Goal: Task Accomplishment & Management: Complete application form

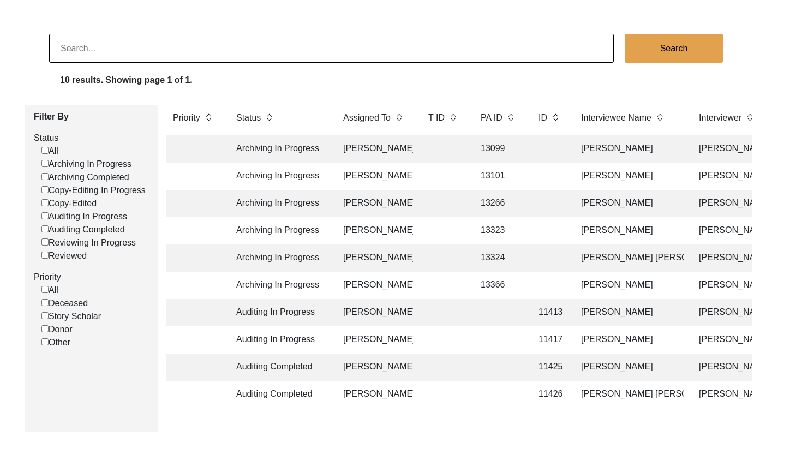
scroll to position [58, 0]
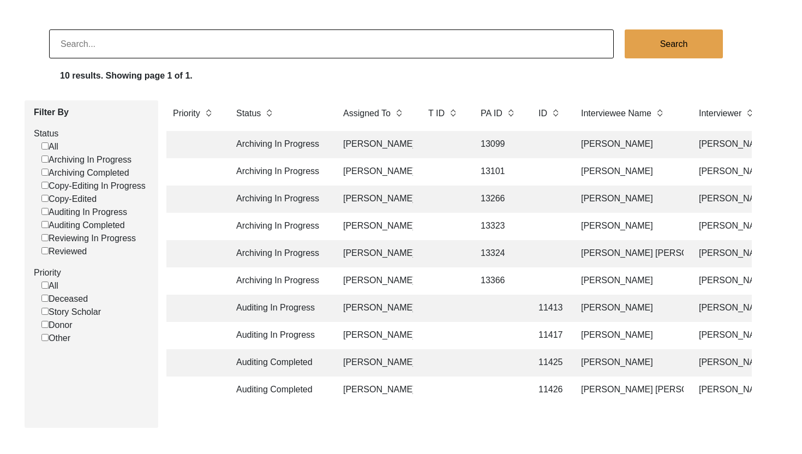
click at [505, 201] on td "13266" at bounding box center [498, 198] width 49 height 27
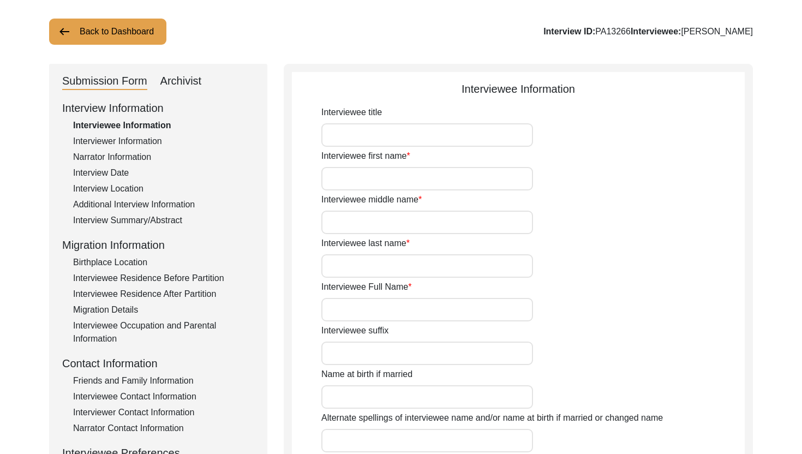
type input "Mr."
type input "Sardar"
type input "[DEMOGRAPHIC_DATA]"
type input "Araein"
type input "[PERSON_NAME]"
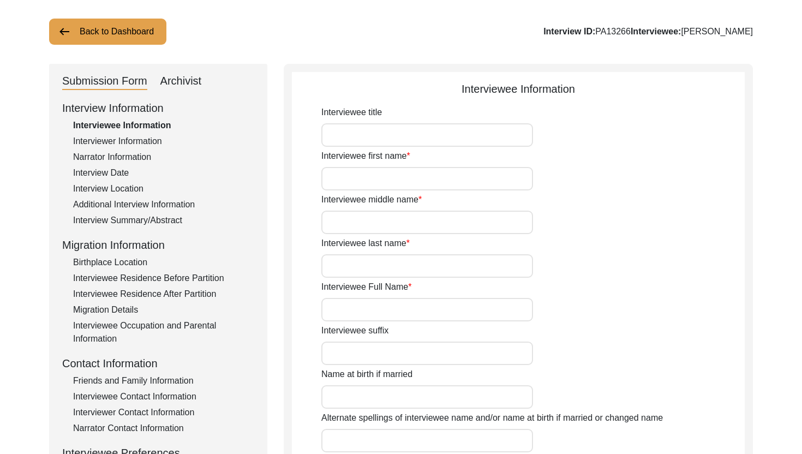
type input "N/A"
type input "[PERSON_NAME]"
type input "1933"
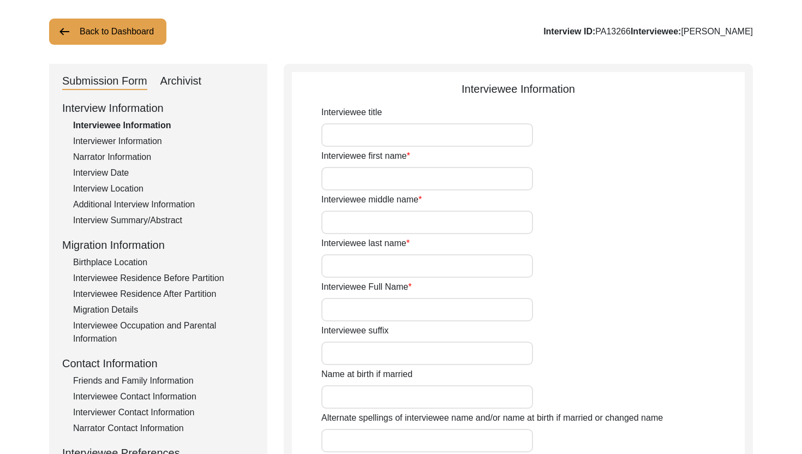
type input "92"
type input "[DEMOGRAPHIC_DATA]"
type input "N/A"
type textarea "N/A"
type input "Punjabi"
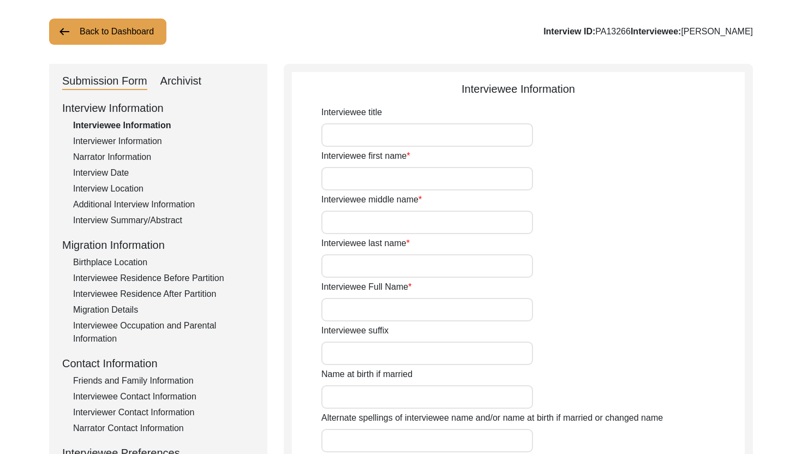
type input "Malwai"
type input "[DEMOGRAPHIC_DATA]"
type input "Araein"
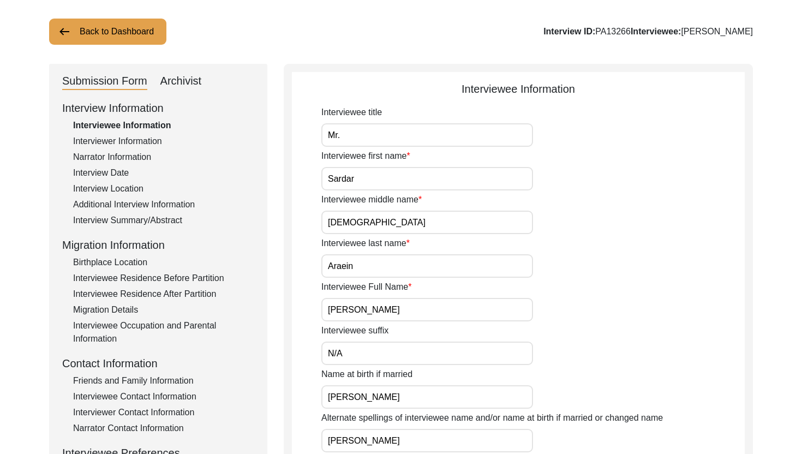
click at [191, 82] on div "Archivist" at bounding box center [180, 81] width 41 height 17
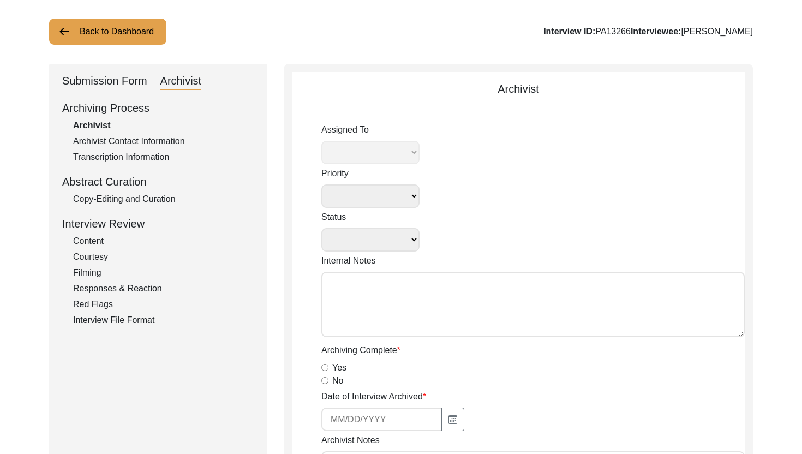
select select
select select "Archiving In Progress"
type textarea "[DATE] [GEOGRAPHIC_DATA]: Assigned to Brianna to archive. Due [DATE]. When arch…"
radio input "true"
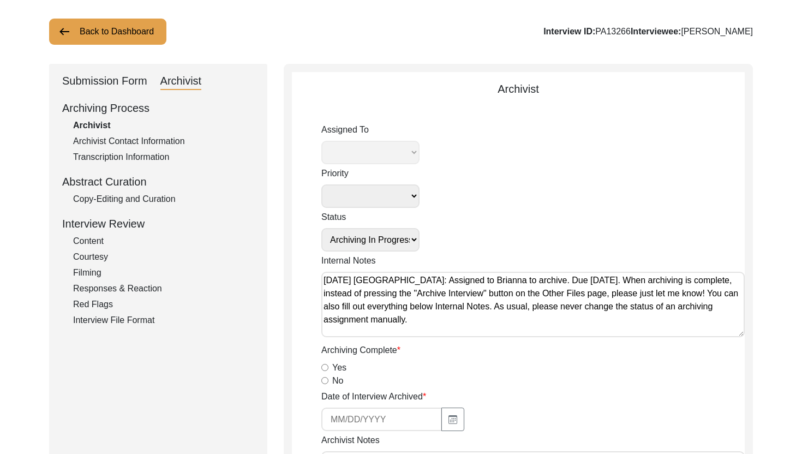
select select "442"
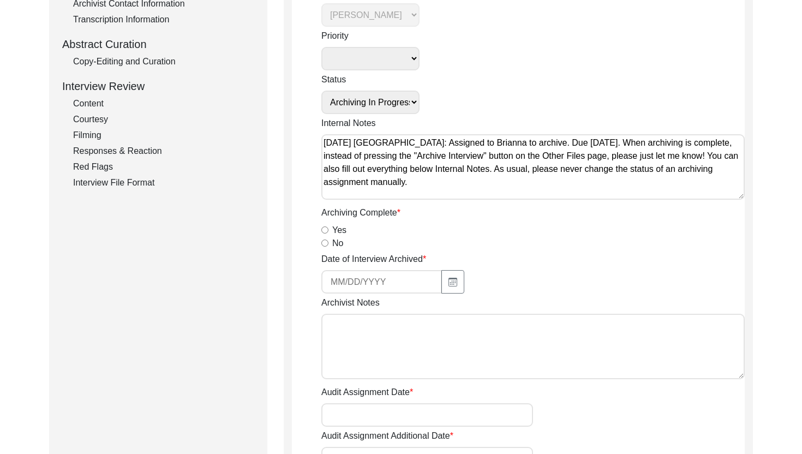
scroll to position [249, 0]
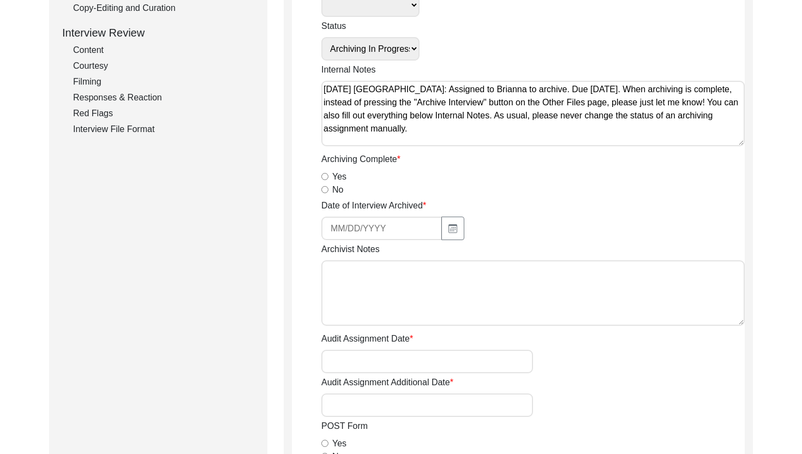
click at [404, 321] on textarea "Archivist Notes" at bounding box center [532, 292] width 423 height 65
paste textarea "Loremi dolors ametcon 469 adi EL Seddoeiusmo Tempo: Incid u labore etdol Ma. Al…"
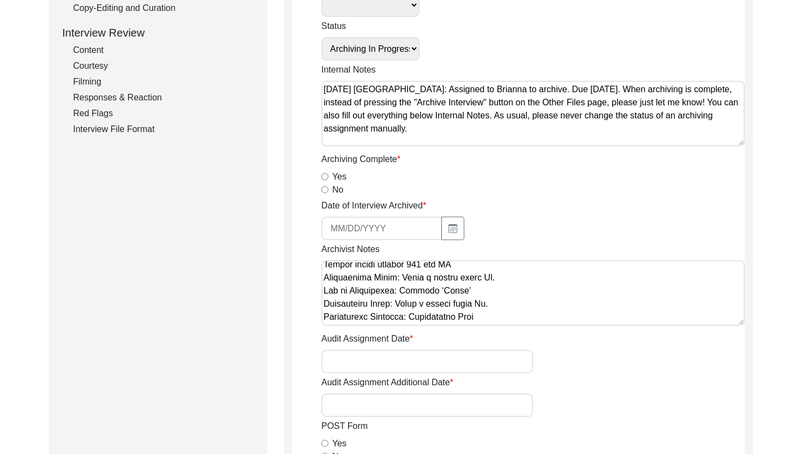
scroll to position [34, 0]
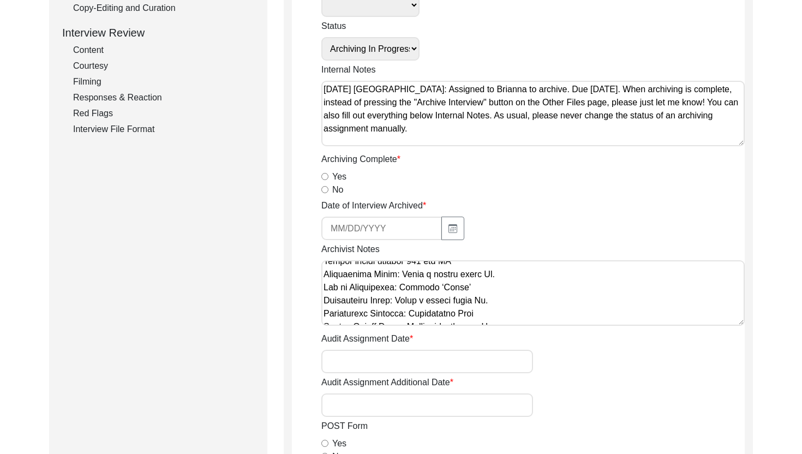
click at [535, 283] on textarea "Archivist Notes" at bounding box center [532, 292] width 423 height 65
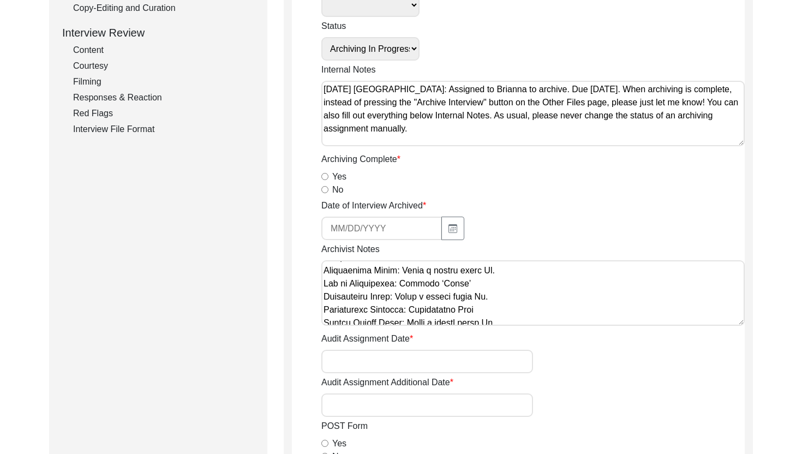
click at [524, 295] on textarea "Archivist Notes" at bounding box center [532, 292] width 423 height 65
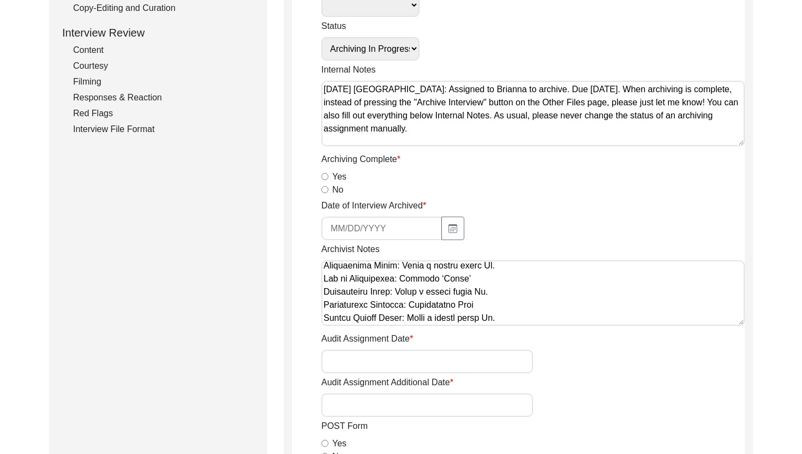
scroll to position [63, 0]
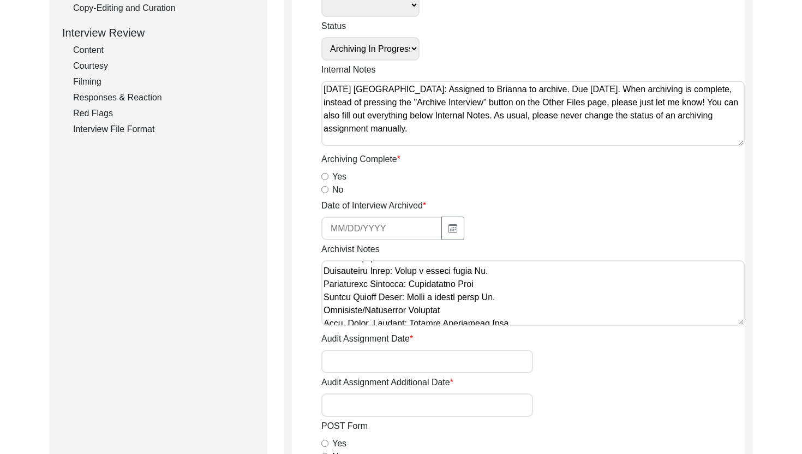
click at [520, 304] on textarea "Archivist Notes" at bounding box center [532, 292] width 423 height 65
click at [520, 298] on textarea "Archivist Notes" at bounding box center [532, 292] width 423 height 65
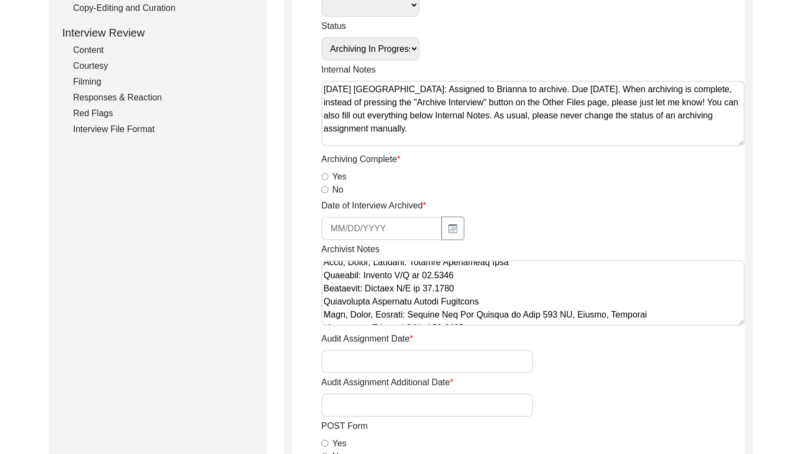
scroll to position [140, 0]
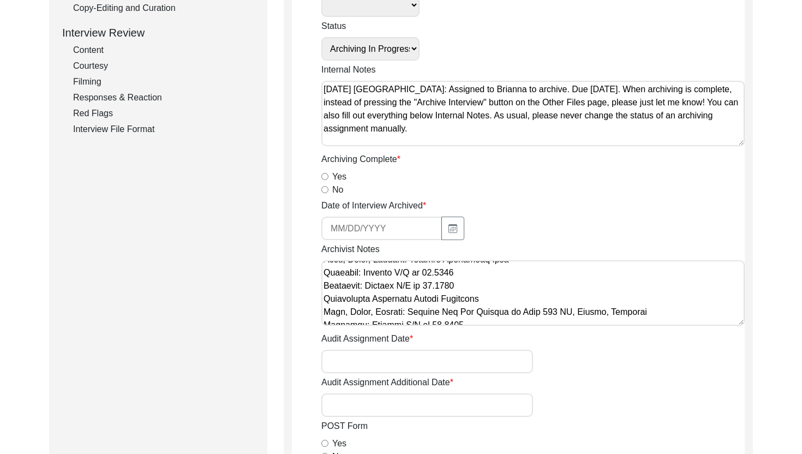
click at [495, 290] on textarea "Archivist Notes" at bounding box center [532, 292] width 423 height 65
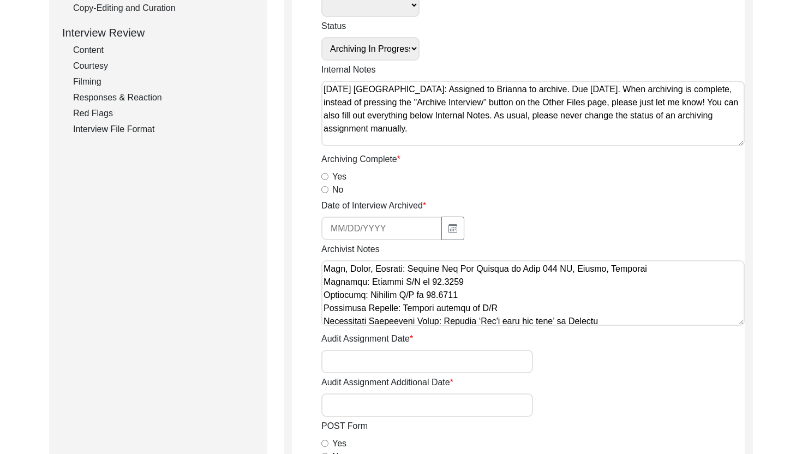
scroll to position [205, 0]
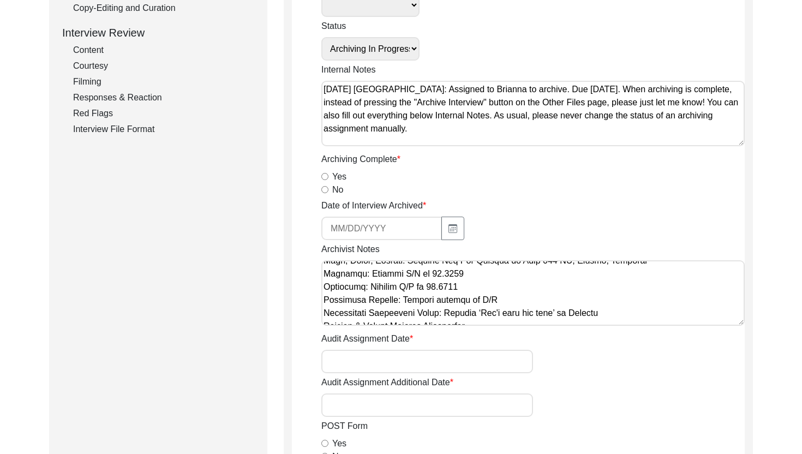
click at [494, 286] on textarea "Archivist Notes" at bounding box center [532, 292] width 423 height 65
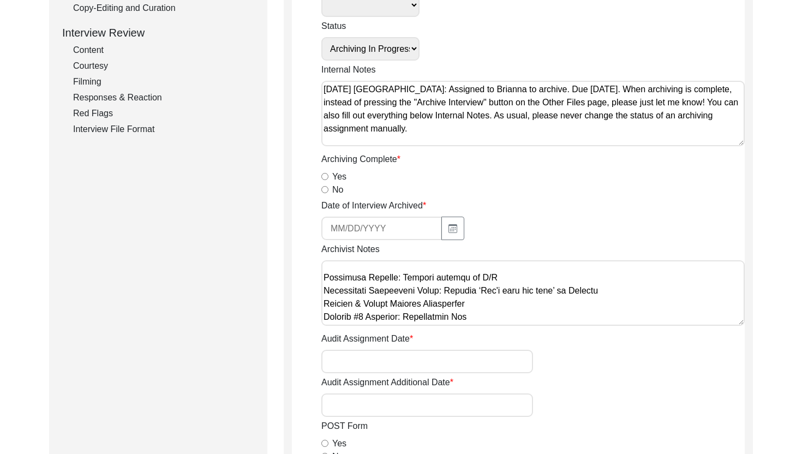
scroll to position [241, 0]
click at [625, 289] on textarea "Archivist Notes" at bounding box center [532, 292] width 423 height 65
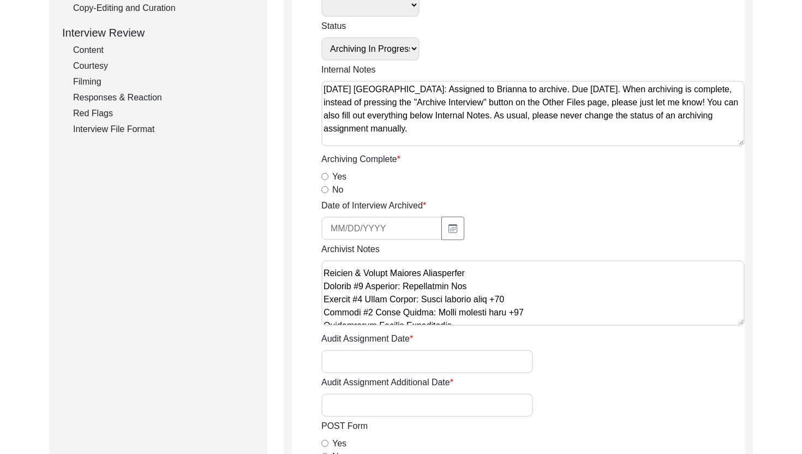
scroll to position [285, 0]
click at [584, 309] on textarea "Archivist Notes" at bounding box center [532, 292] width 423 height 65
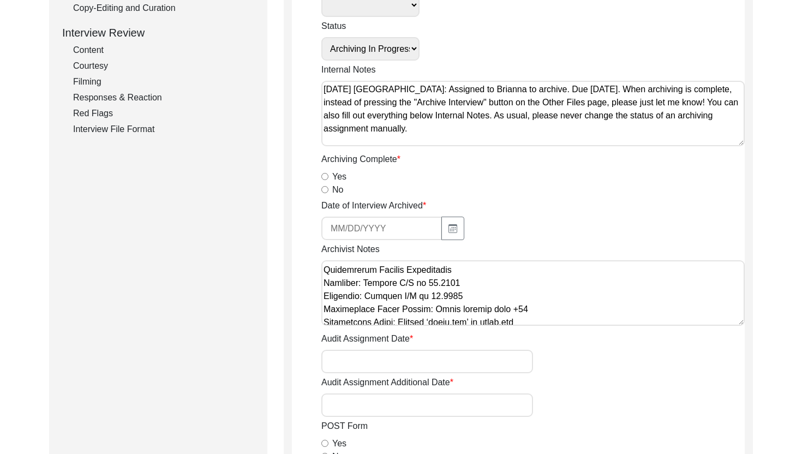
scroll to position [353, 0]
click at [520, 295] on textarea "Archivist Notes" at bounding box center [532, 292] width 423 height 65
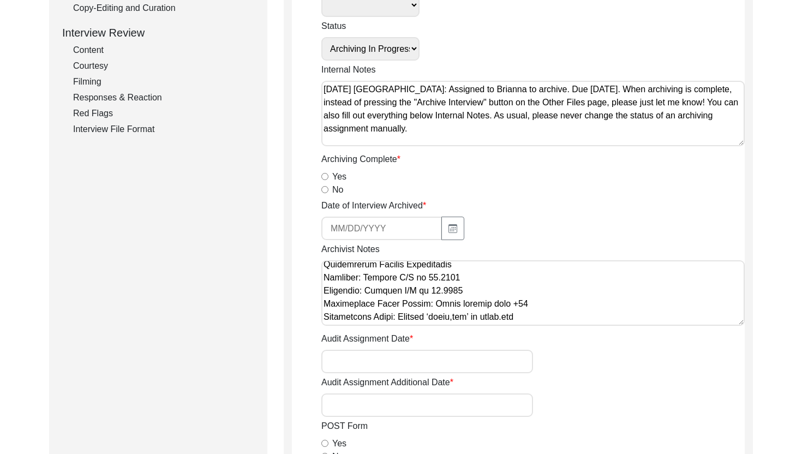
click at [536, 299] on textarea "Archivist Notes" at bounding box center [532, 292] width 423 height 65
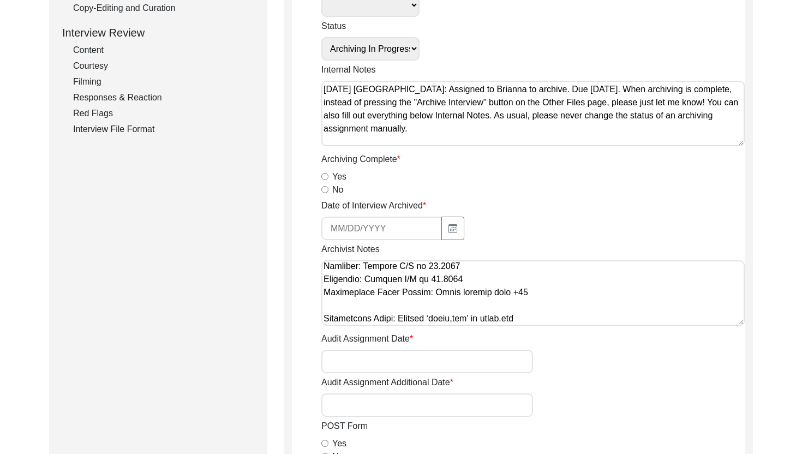
scroll to position [384, 0]
click at [533, 255] on div "Archivist Notes" at bounding box center [532, 286] width 423 height 87
click at [529, 261] on textarea "Archivist Notes" at bounding box center [532, 292] width 423 height 65
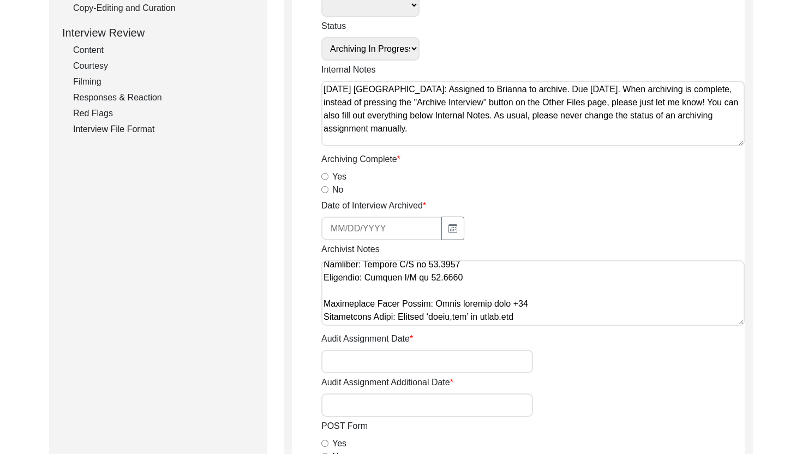
click at [507, 320] on textarea "Archivist Notes" at bounding box center [532, 292] width 423 height 65
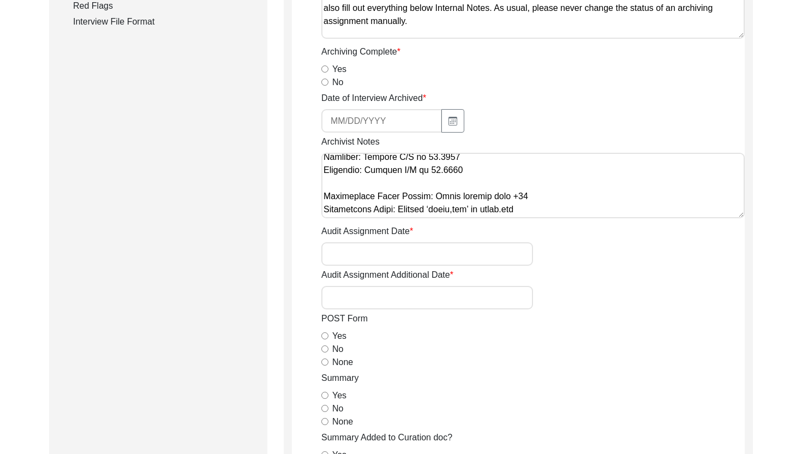
scroll to position [520, 0]
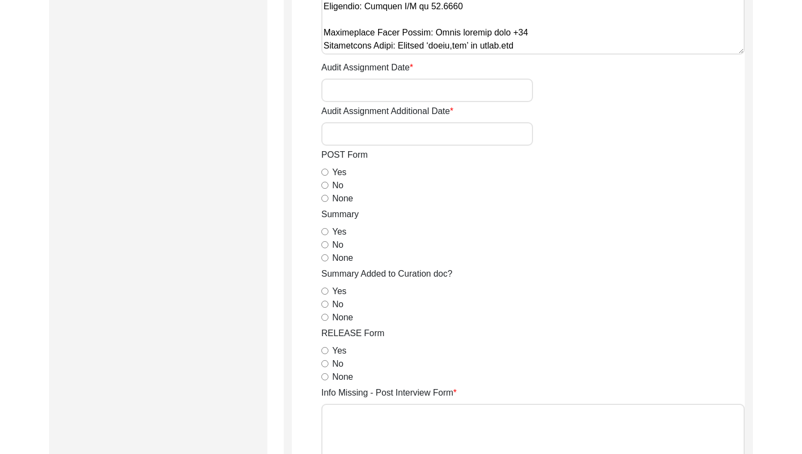
type textarea "Loremip 05, 6367 Dolorsi: Ametcons. Adip-elit seddo eiusm. Tempor incidi utlabo…"
click at [322, 198] on input "None" at bounding box center [324, 198] width 7 height 7
radio input "true"
click at [325, 233] on input "Yes" at bounding box center [324, 231] width 7 height 7
radio input "true"
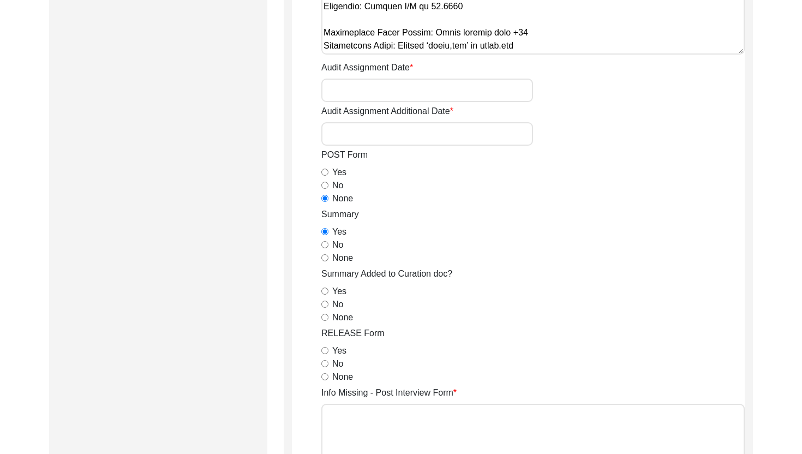
click at [328, 302] on div "No" at bounding box center [532, 304] width 423 height 13
click at [326, 306] on input "No" at bounding box center [324, 304] width 7 height 7
radio input "true"
click at [327, 345] on div "Yes" at bounding box center [532, 350] width 423 height 13
click at [326, 349] on input "Yes" at bounding box center [324, 350] width 7 height 7
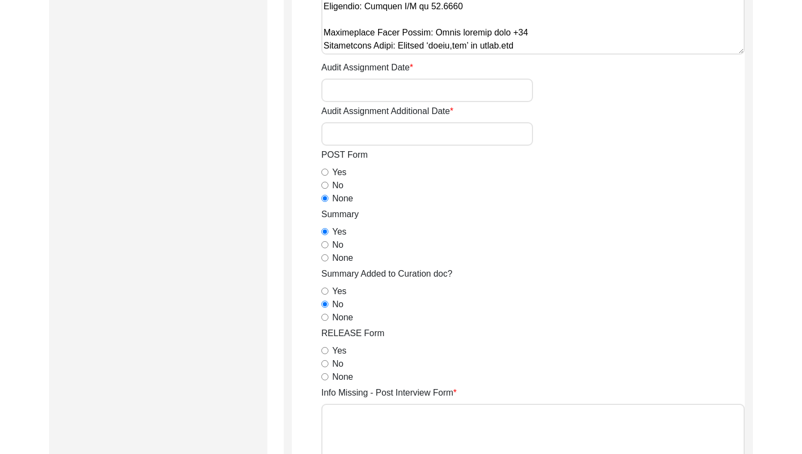
radio input "true"
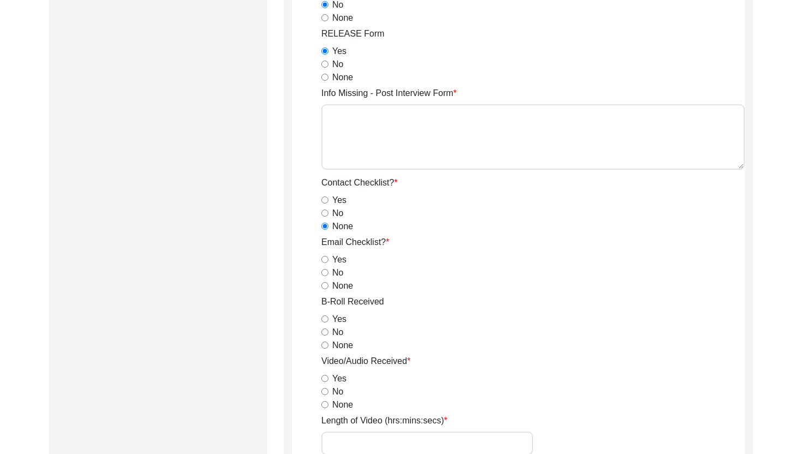
scroll to position [948, 0]
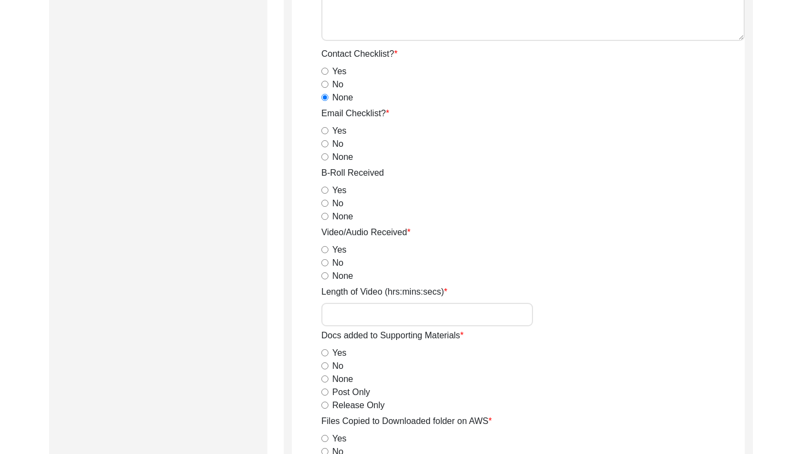
click at [325, 155] on input "None" at bounding box center [324, 156] width 7 height 7
radio input "true"
click at [325, 141] on input "No" at bounding box center [324, 143] width 7 height 7
radio input "true"
click at [327, 190] on input "Yes" at bounding box center [324, 190] width 7 height 7
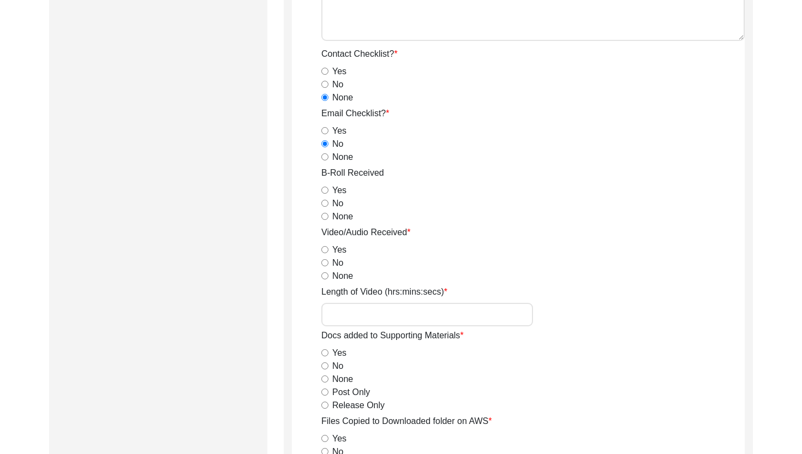
radio input "true"
click at [327, 247] on input "Yes" at bounding box center [324, 249] width 7 height 7
radio input "true"
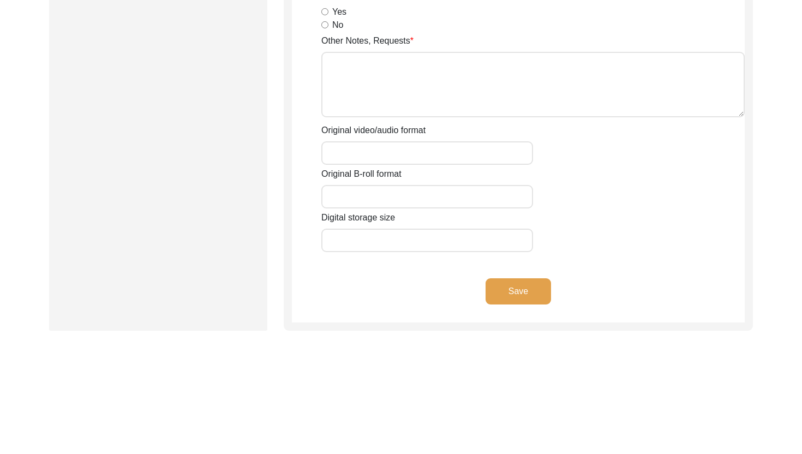
scroll to position [1676, 0]
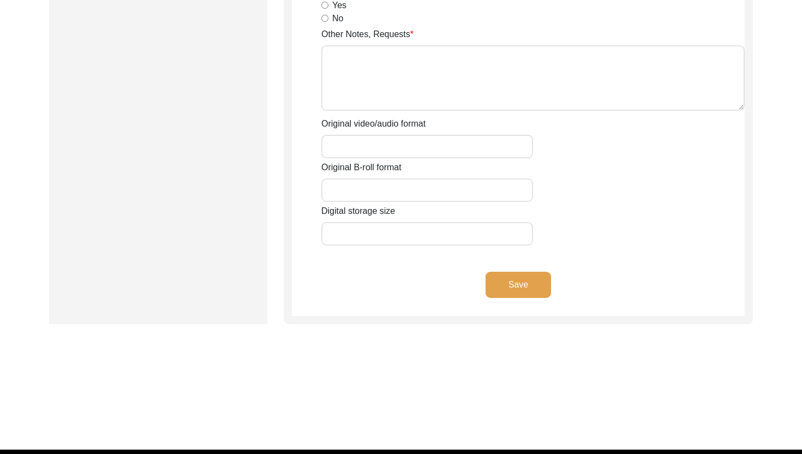
click at [351, 156] on input "Original video/audio format" at bounding box center [427, 146] width 212 height 23
click at [344, 145] on input "Original video/audio format" at bounding box center [427, 146] width 212 height 23
type input "MTS"
click at [350, 183] on input "Original B-roll format" at bounding box center [427, 189] width 212 height 23
type input "MTS"
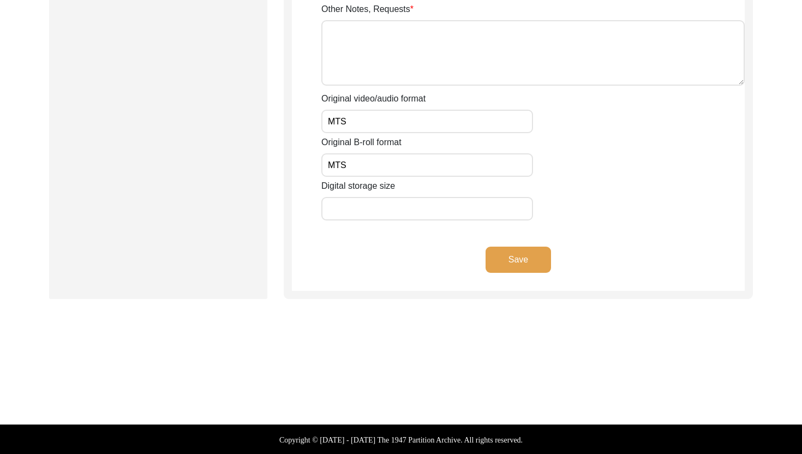
click at [525, 257] on button "Save" at bounding box center [517, 260] width 65 height 26
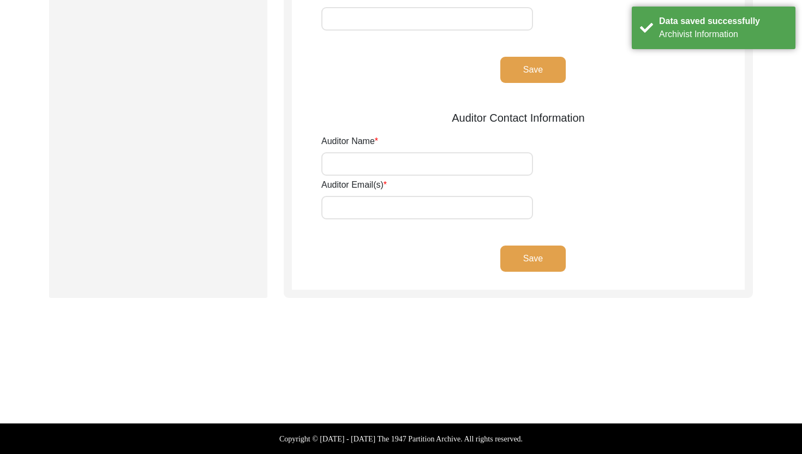
scroll to position [0, 0]
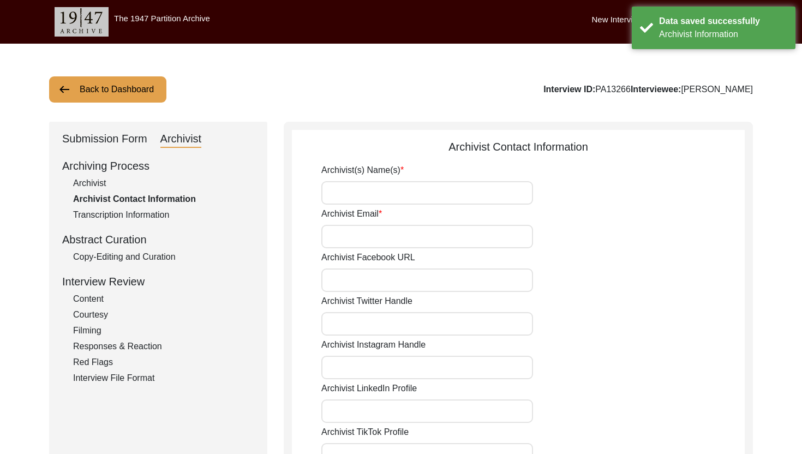
click at [399, 185] on input "Archivist(s) Name(s)" at bounding box center [427, 192] width 212 height 23
type input "[PERSON_NAME]"
type input "[EMAIL_ADDRESS][DOMAIN_NAME]"
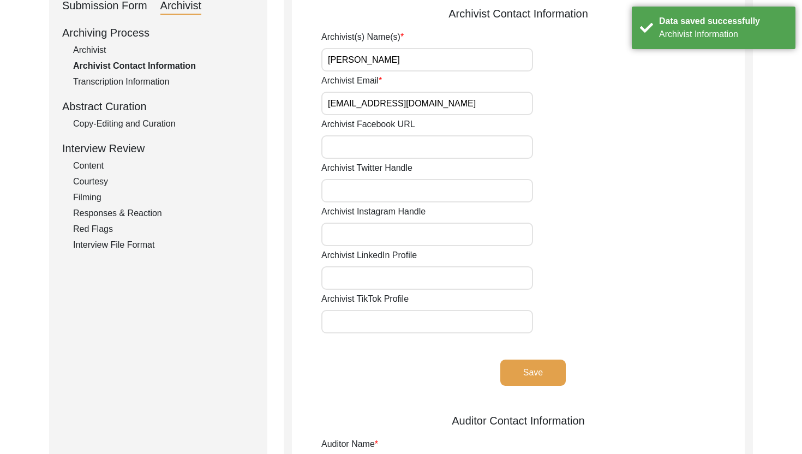
scroll to position [259, 0]
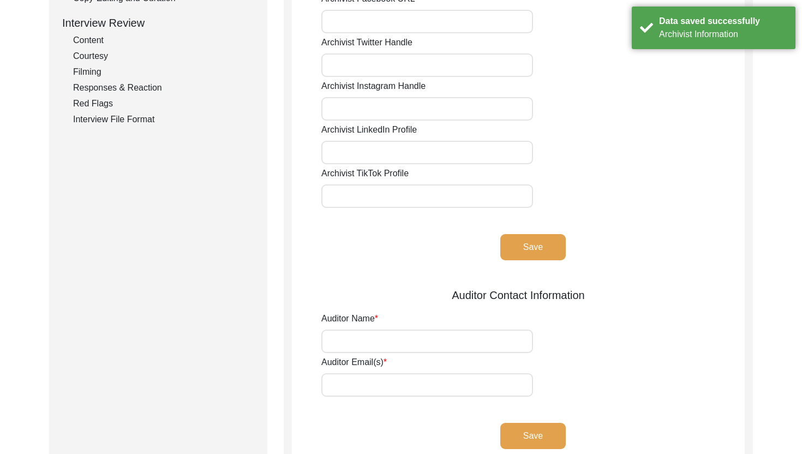
click at [517, 254] on button "Save" at bounding box center [532, 247] width 65 height 26
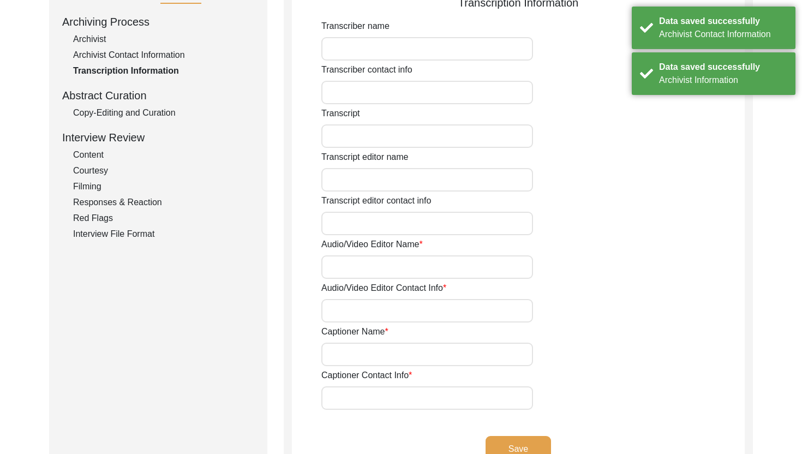
scroll to position [0, 0]
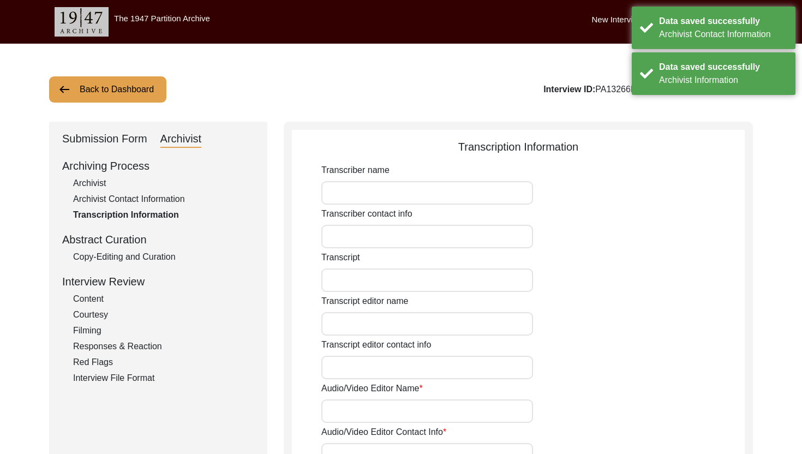
click at [110, 140] on div "Submission Form" at bounding box center [104, 138] width 85 height 17
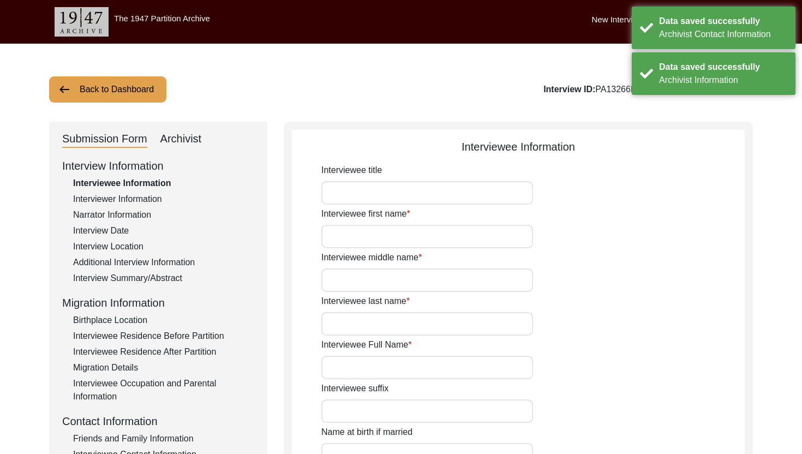
type input "Mr."
type input "Sardar"
type input "[DEMOGRAPHIC_DATA]"
type input "Araein"
type input "[PERSON_NAME]"
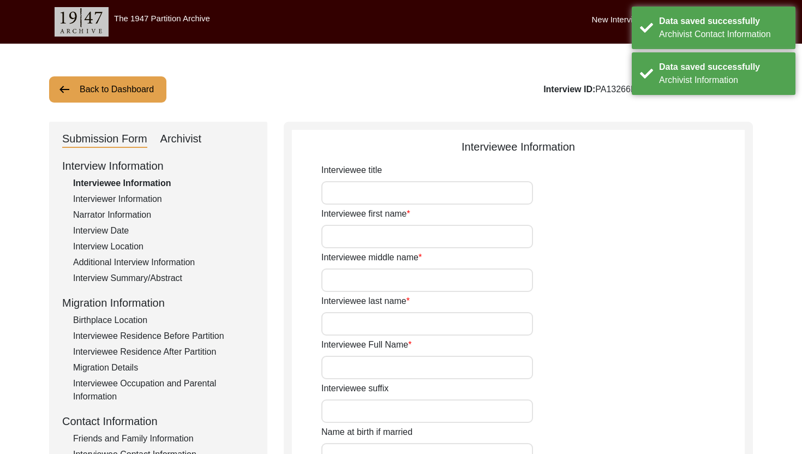
type input "N/A"
type input "[PERSON_NAME]"
type input "1933"
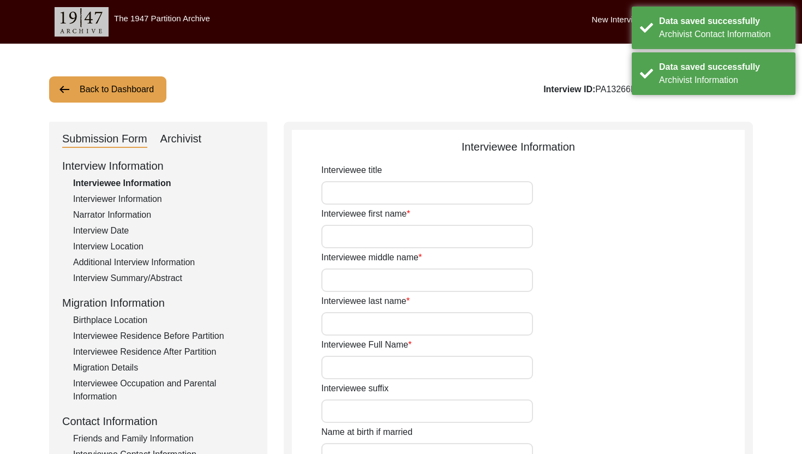
type input "92"
type input "[DEMOGRAPHIC_DATA]"
type input "N/A"
type textarea "N/A"
type input "Punjabi"
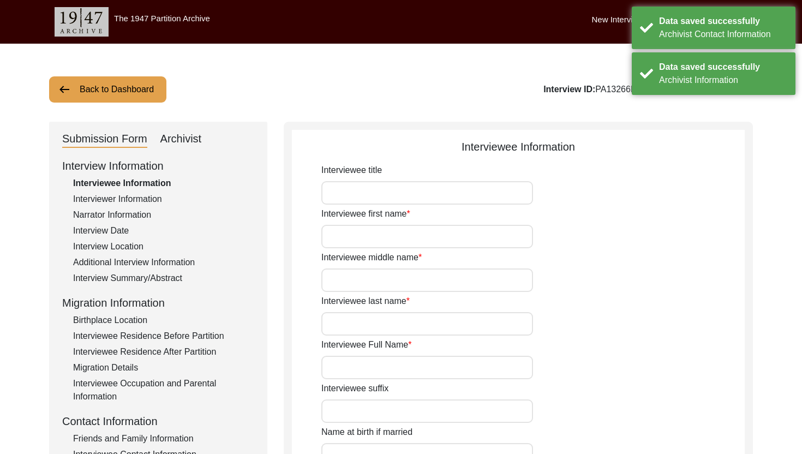
type input "Malwai"
type input "[DEMOGRAPHIC_DATA]"
type input "Araein"
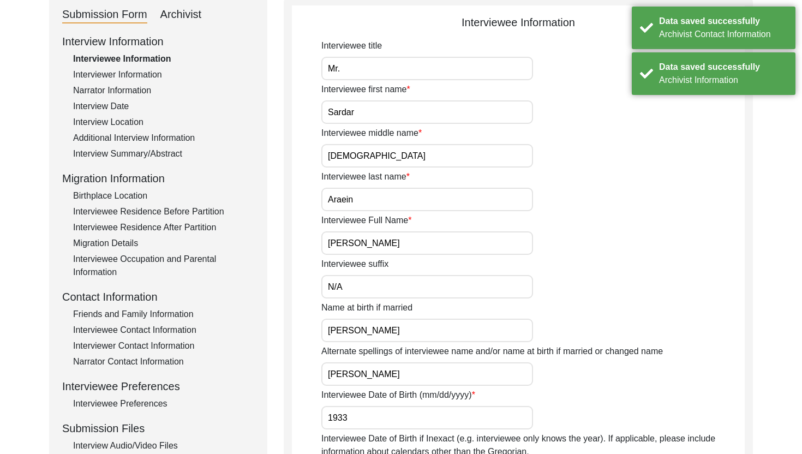
scroll to position [180, 0]
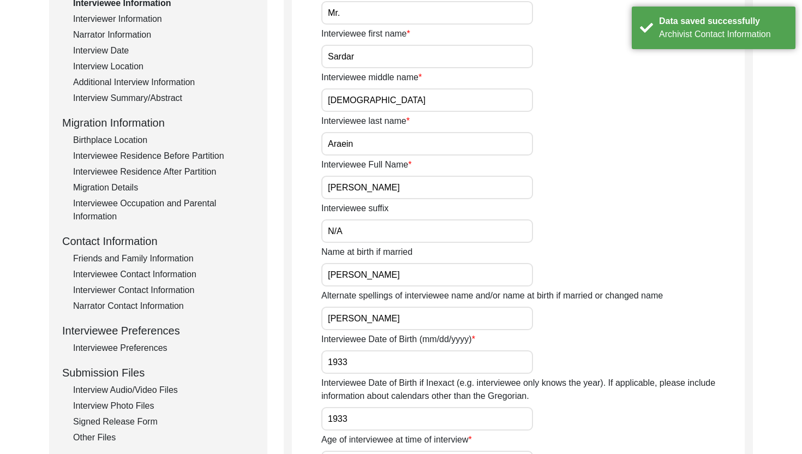
click at [128, 290] on div "Interviewer Contact Information" at bounding box center [163, 290] width 181 height 13
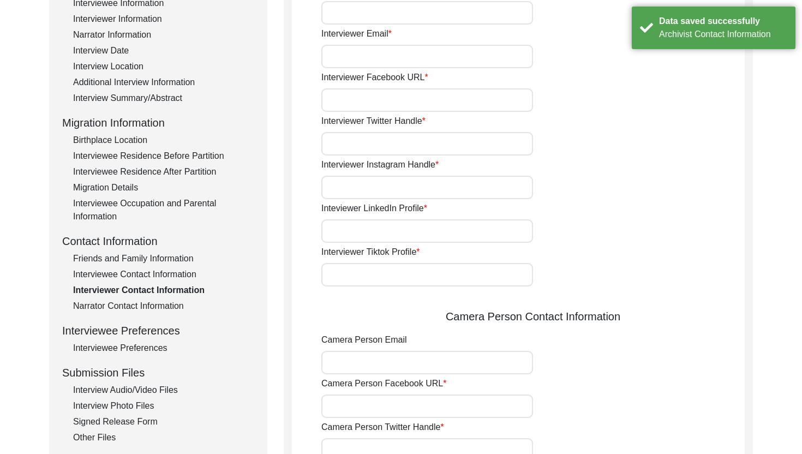
type input "[PHONE_NUMBER]"
type input "[EMAIL_ADDRESS][DOMAIN_NAME]"
type input "N/A"
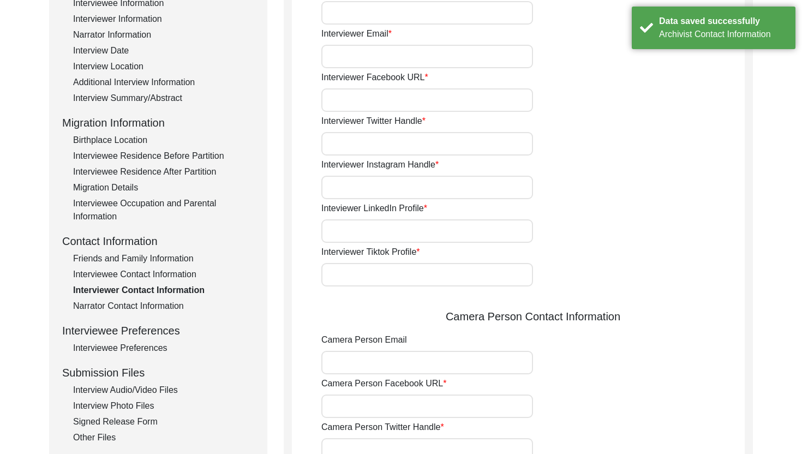
type input "N/A"
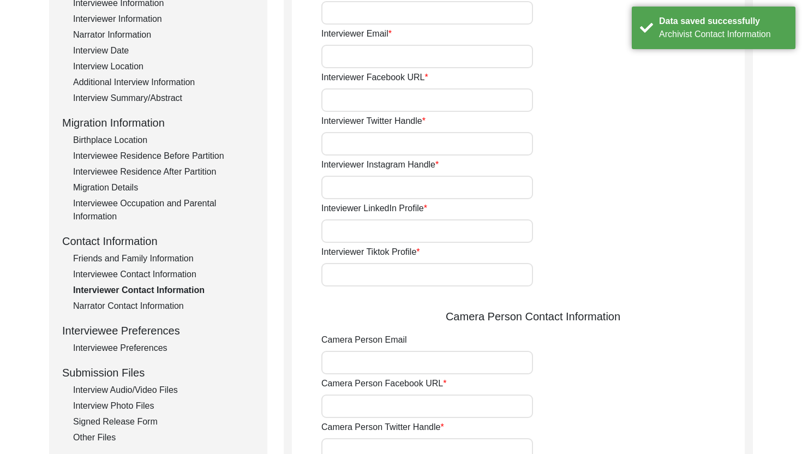
type input "N/A"
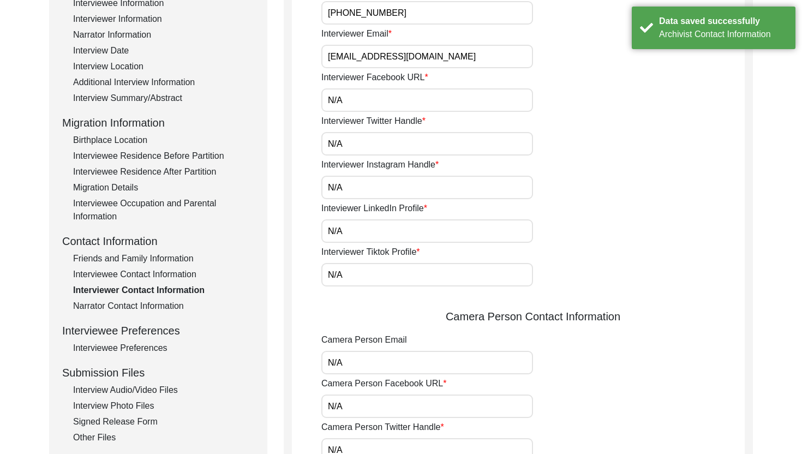
click at [127, 274] on div "Interviewee Contact Information" at bounding box center [163, 274] width 181 height 13
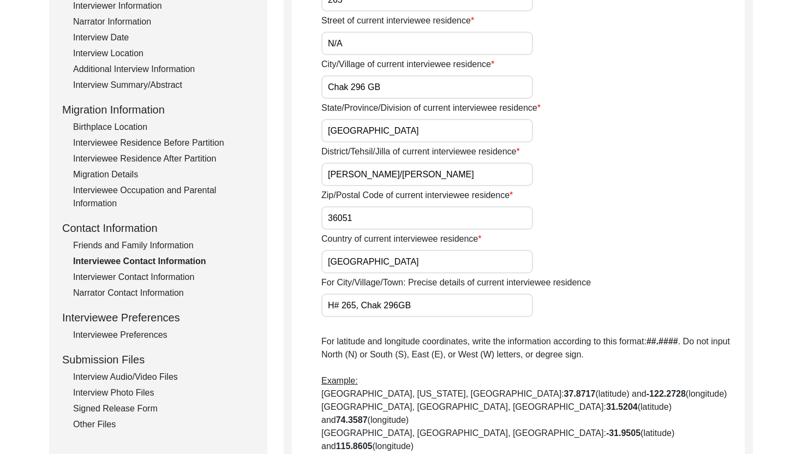
scroll to position [0, 0]
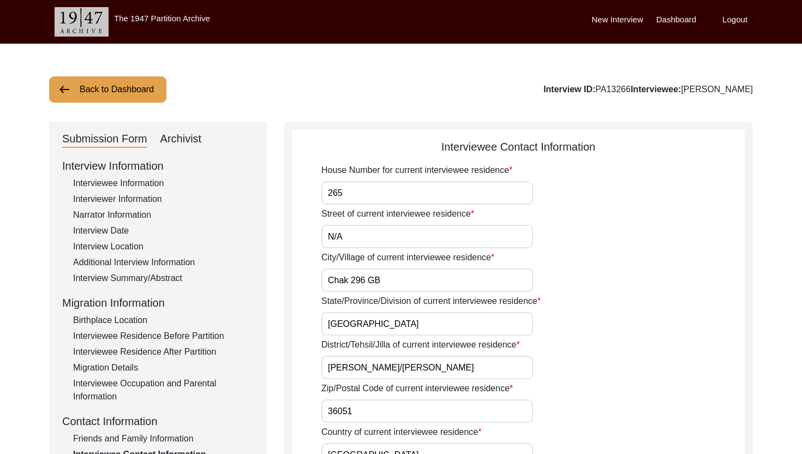
click at [193, 130] on div "Archivist" at bounding box center [180, 138] width 41 height 17
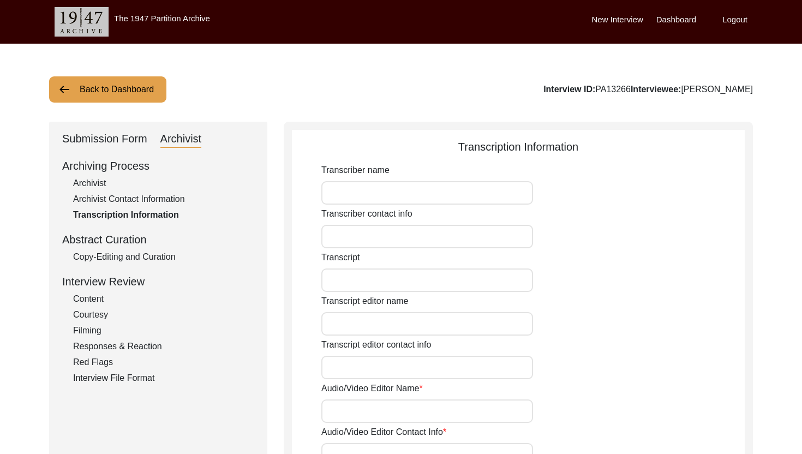
click at [166, 256] on div "Copy-Editing and Curation" at bounding box center [163, 256] width 181 height 13
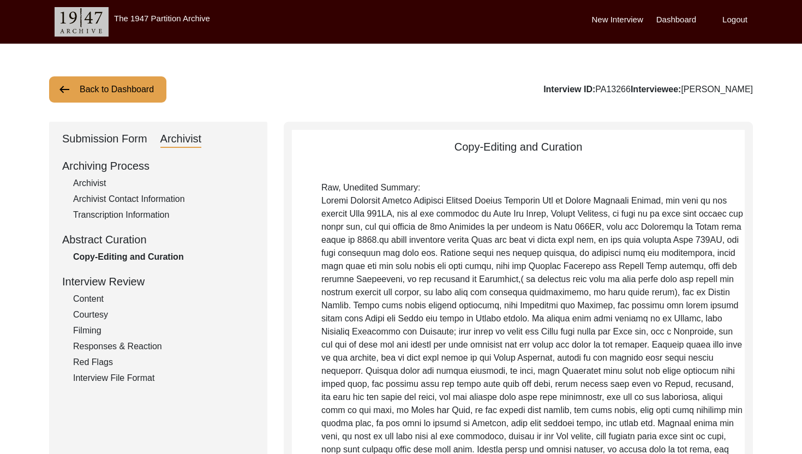
click at [86, 130] on div "Submission Form" at bounding box center [104, 138] width 85 height 17
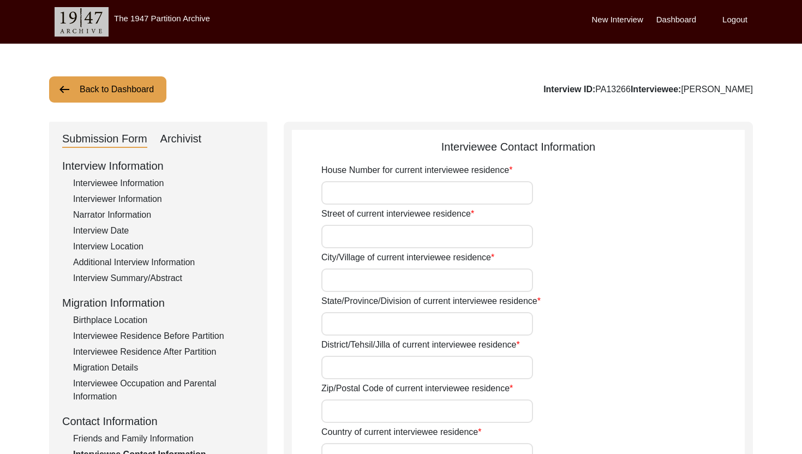
type input "265"
type input "N/A"
type input "Chak 296 GB"
type input "[GEOGRAPHIC_DATA]"
type input "[PERSON_NAME]/[PERSON_NAME]"
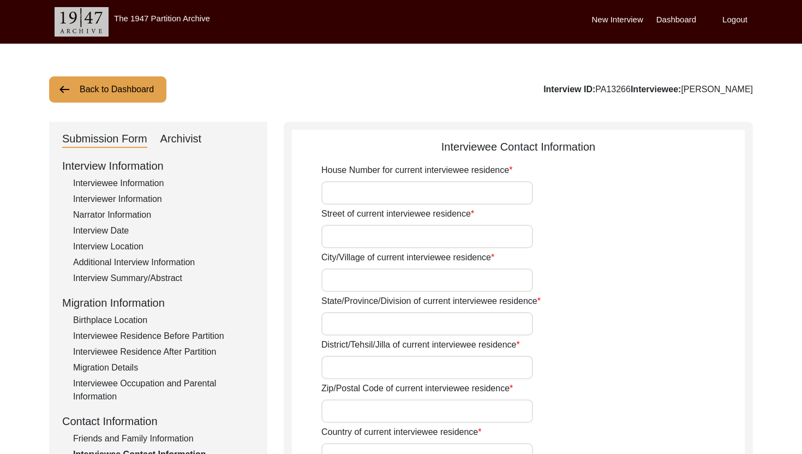
type input "36051"
type input "[GEOGRAPHIC_DATA]"
type input "H# 265, Chak 296GB"
type input "Chak 296 [GEOGRAPHIC_DATA], [GEOGRAPHIC_DATA], [GEOGRAPHIC_DATA]"
type input "30.9370"
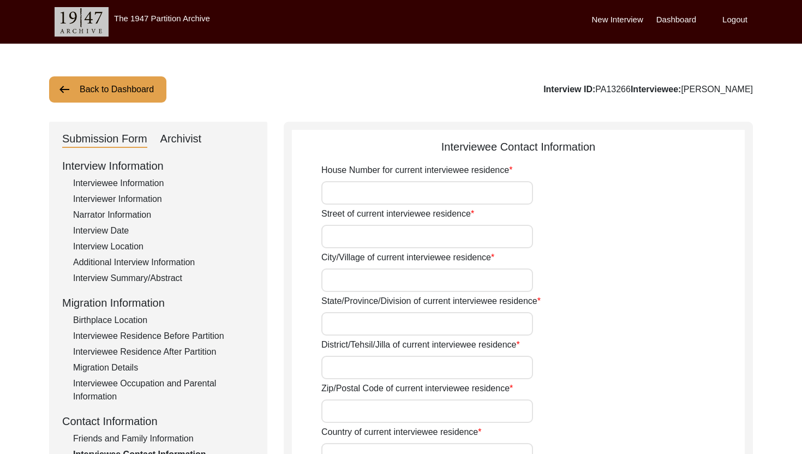
type input "72.4635"
type input "N/A"
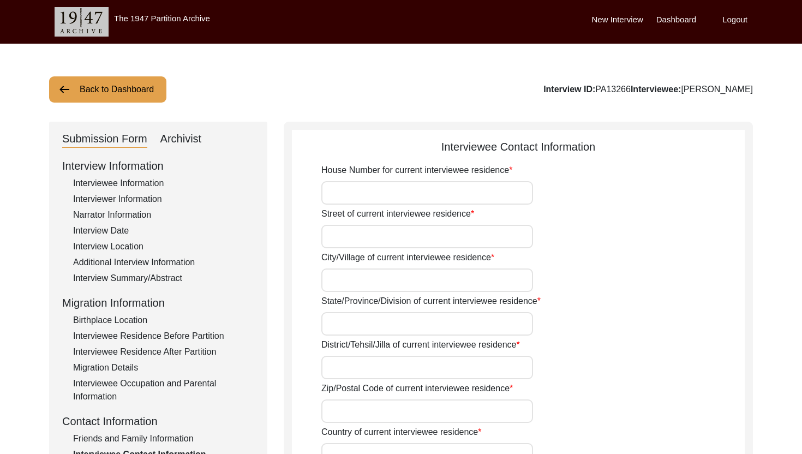
type input "N/A"
type textarea "N/A"
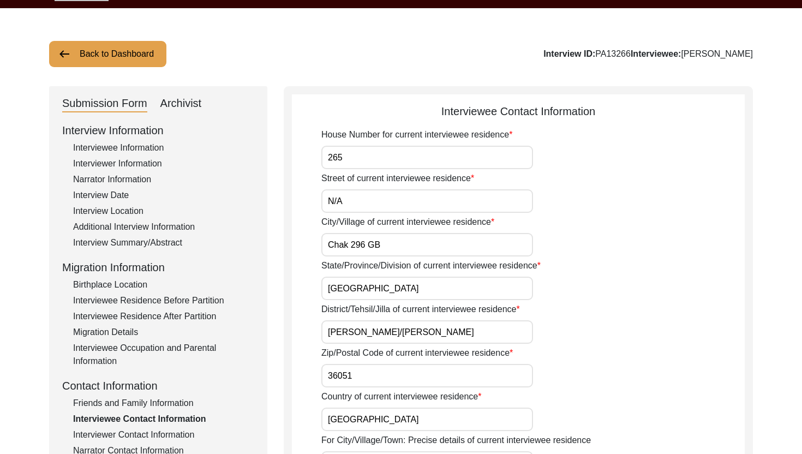
scroll to position [69, 0]
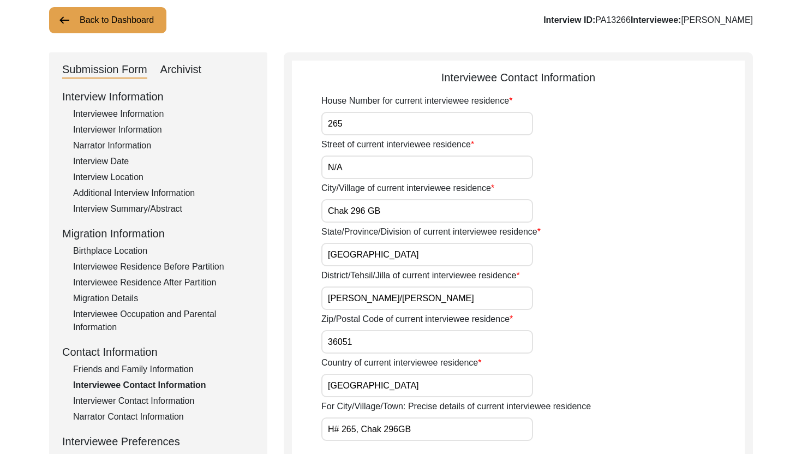
click at [148, 218] on div "Interview Information Interviewee Information Interviewer Information Narrator …" at bounding box center [158, 321] width 192 height 466
click at [145, 212] on div "Interview Summary/Abstract" at bounding box center [163, 208] width 181 height 13
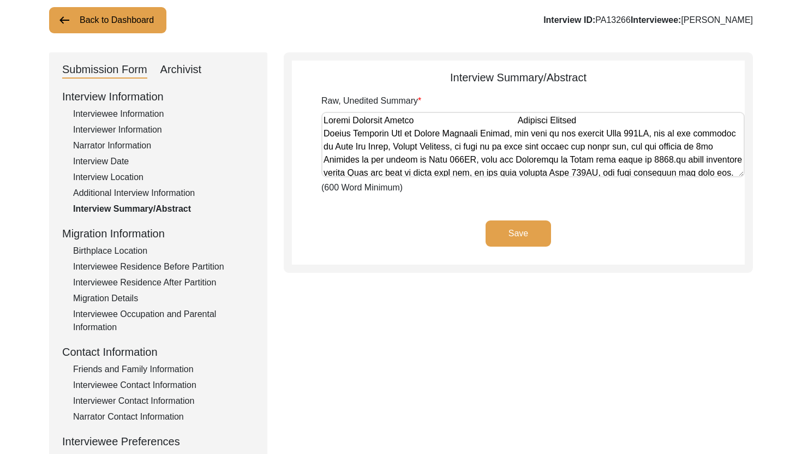
click at [352, 141] on textarea "Raw, Unedited Summary" at bounding box center [532, 144] width 423 height 65
click at [409, 202] on app-archivist-abstract-curation "Interview Summary/Abstract Raw, Unedited Summary (600 Word Minimum) Save" at bounding box center [518, 166] width 453 height 195
